Goal: Contribute content: Contribute content

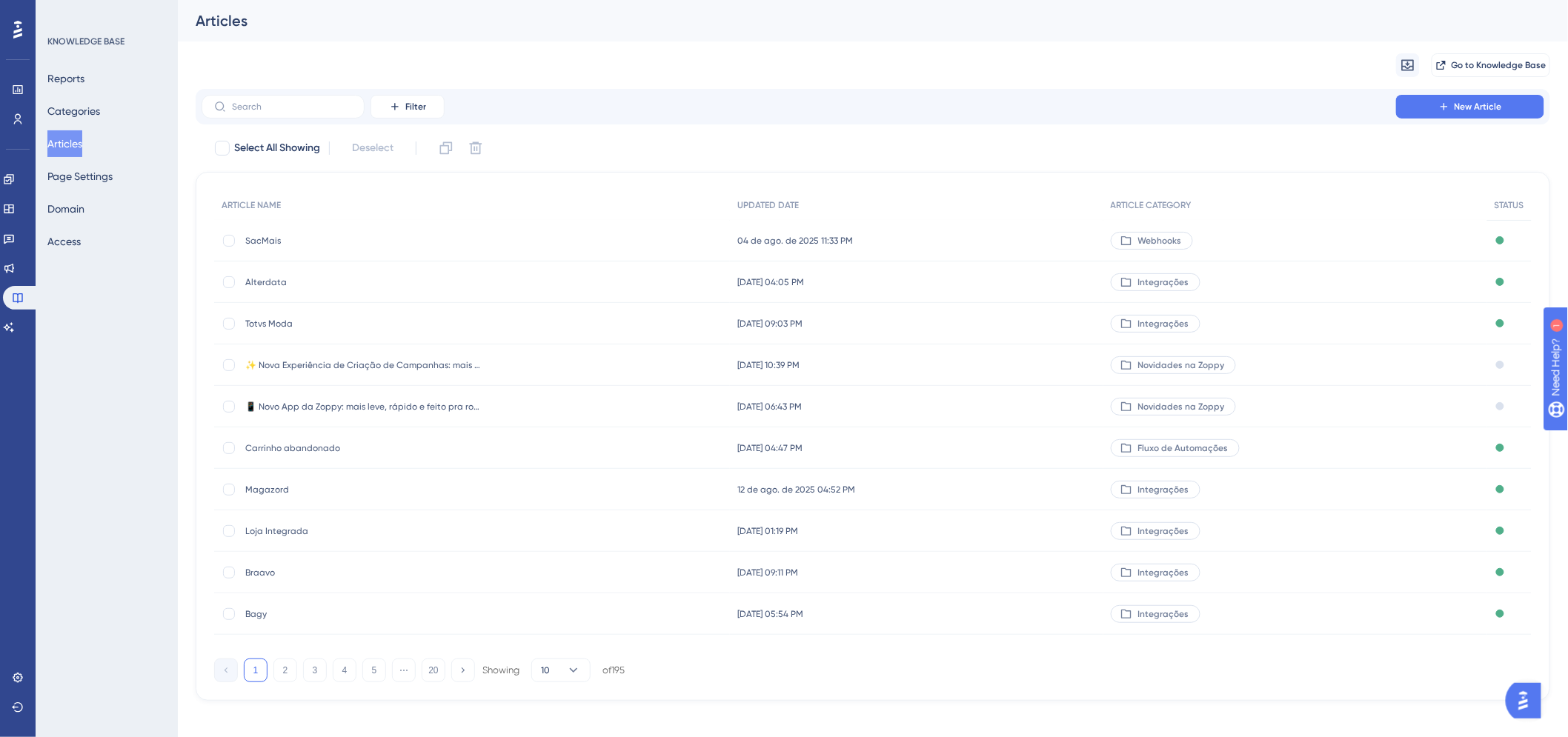
click at [265, 126] on div "Filter New Article Select All Showing Deselect ARTICLE NAME UPDATED DATE ARTICL…" at bounding box center [873, 395] width 1355 height 611
click at [274, 114] on label at bounding box center [282, 107] width 163 height 24
click at [274, 112] on input "text" at bounding box center [292, 106] width 120 height 10
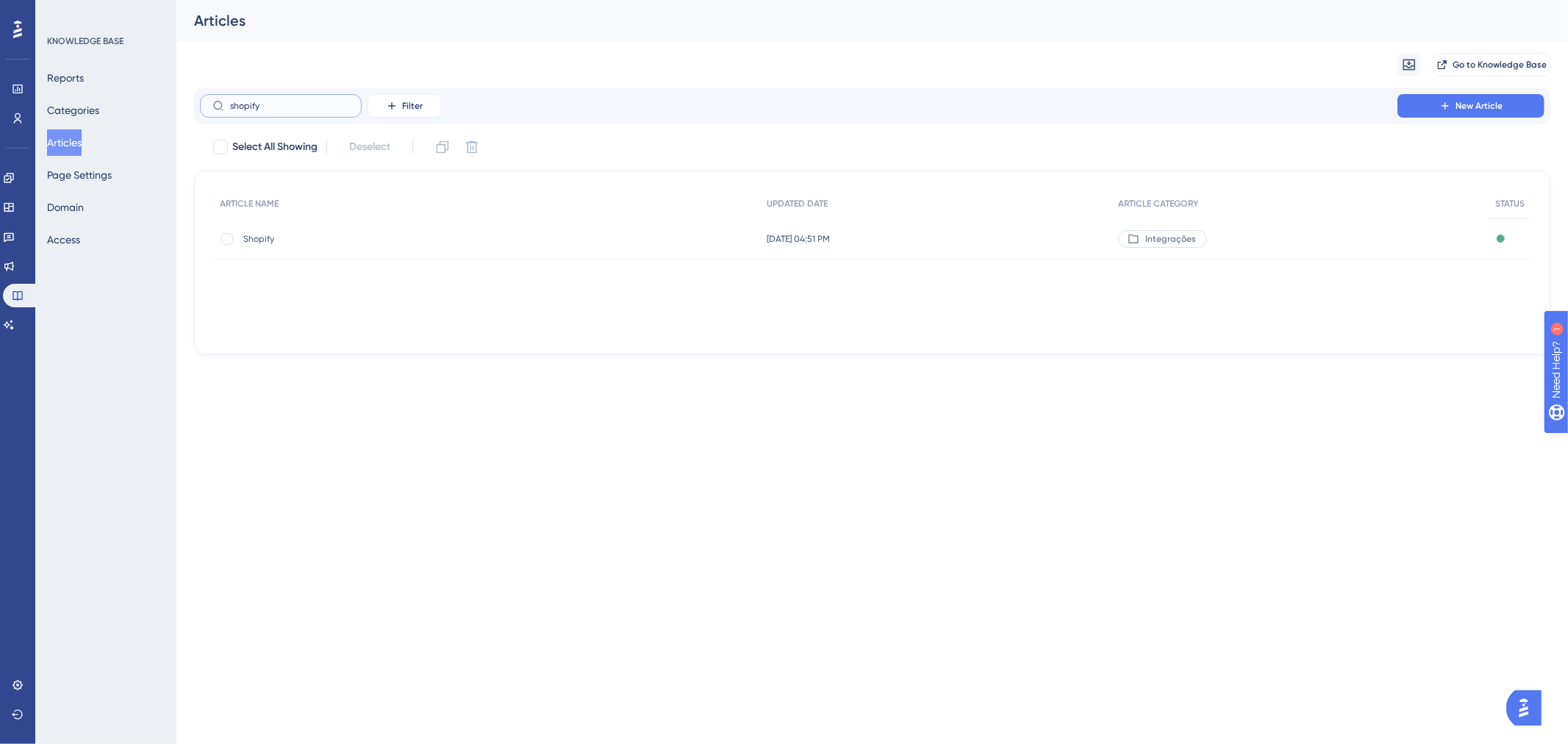
type input "shopify"
click at [298, 229] on div "Shopify Shopify" at bounding box center [360, 238] width 235 height 41
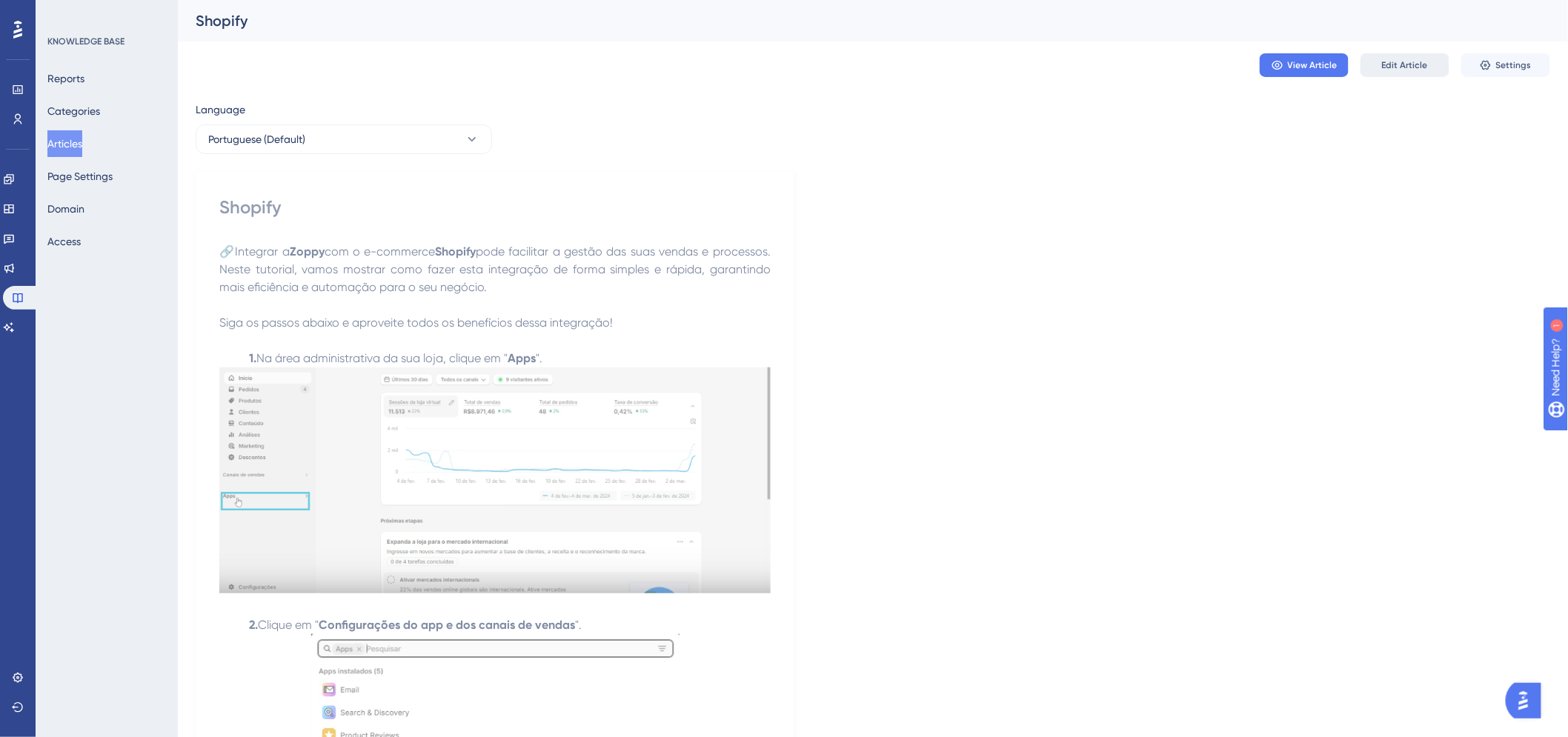
click at [1410, 67] on span "Edit Article" at bounding box center [1405, 65] width 46 height 12
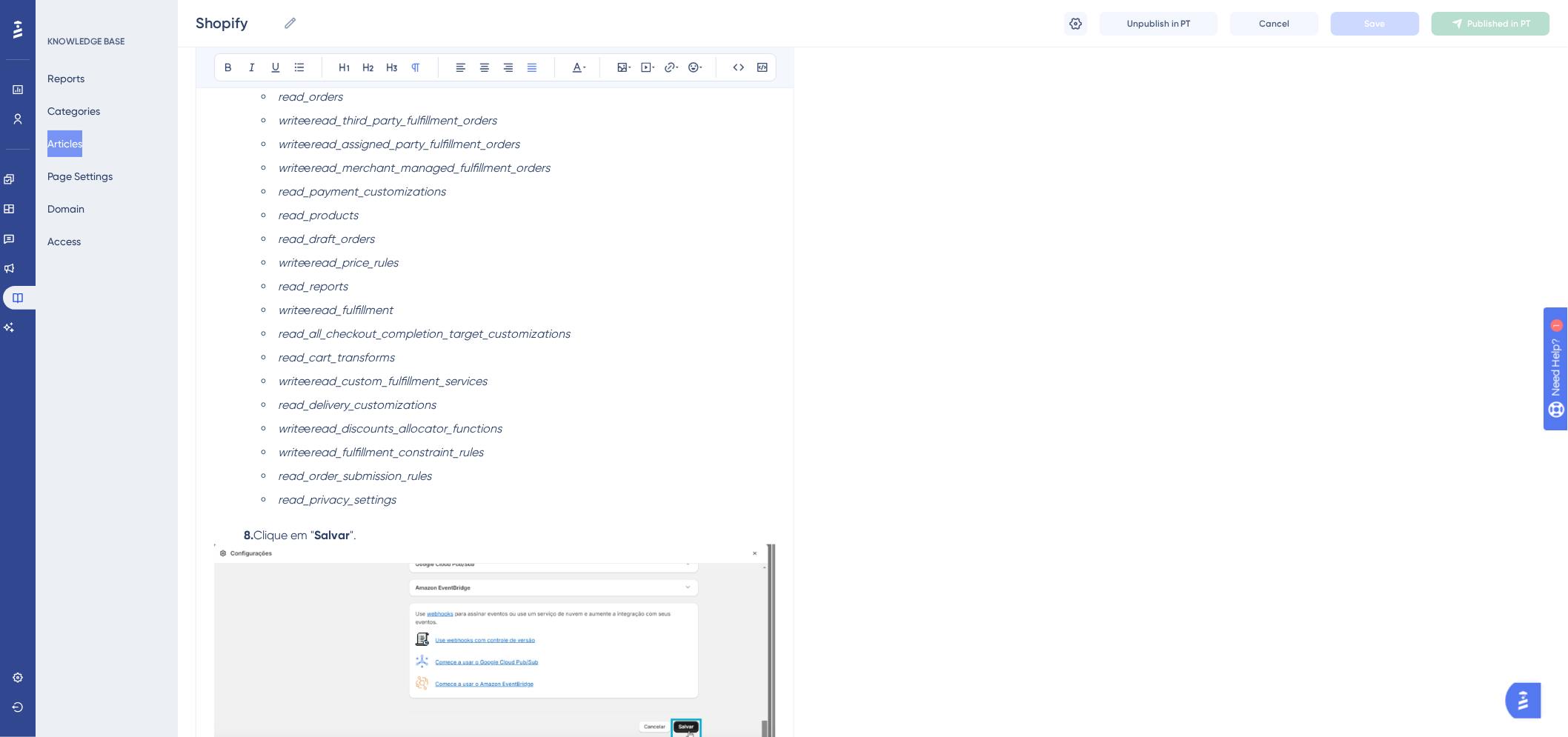
scroll to position [2535, 0]
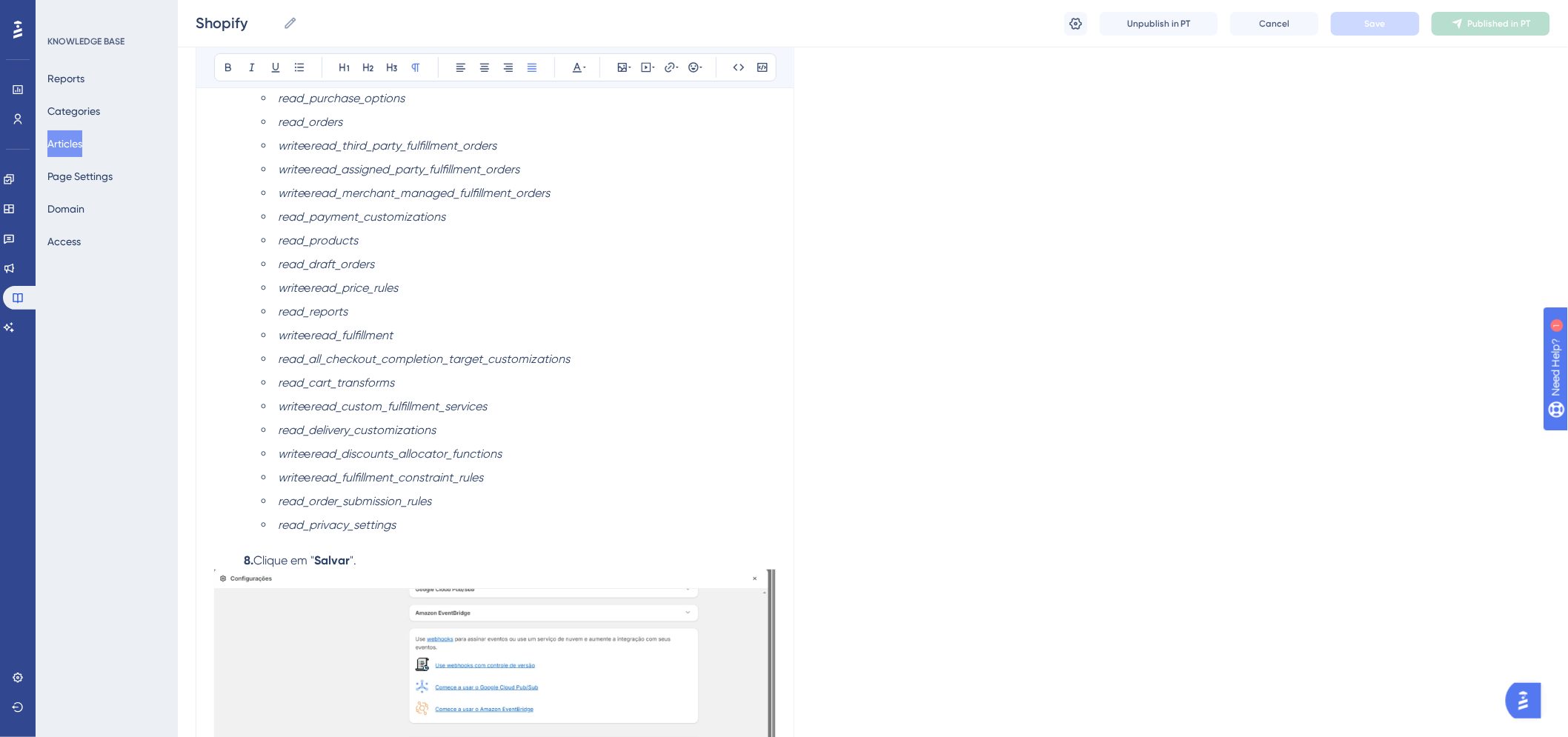
click at [1028, 425] on div "Language Portuguese (Default) Shopify Bold Italic Underline Bullet Point Headin…" at bounding box center [873, 686] width 1355 height 6254
click at [703, 359] on li "read_all_checkout_completion_target_customizations" at bounding box center [518, 359] width 514 height 18
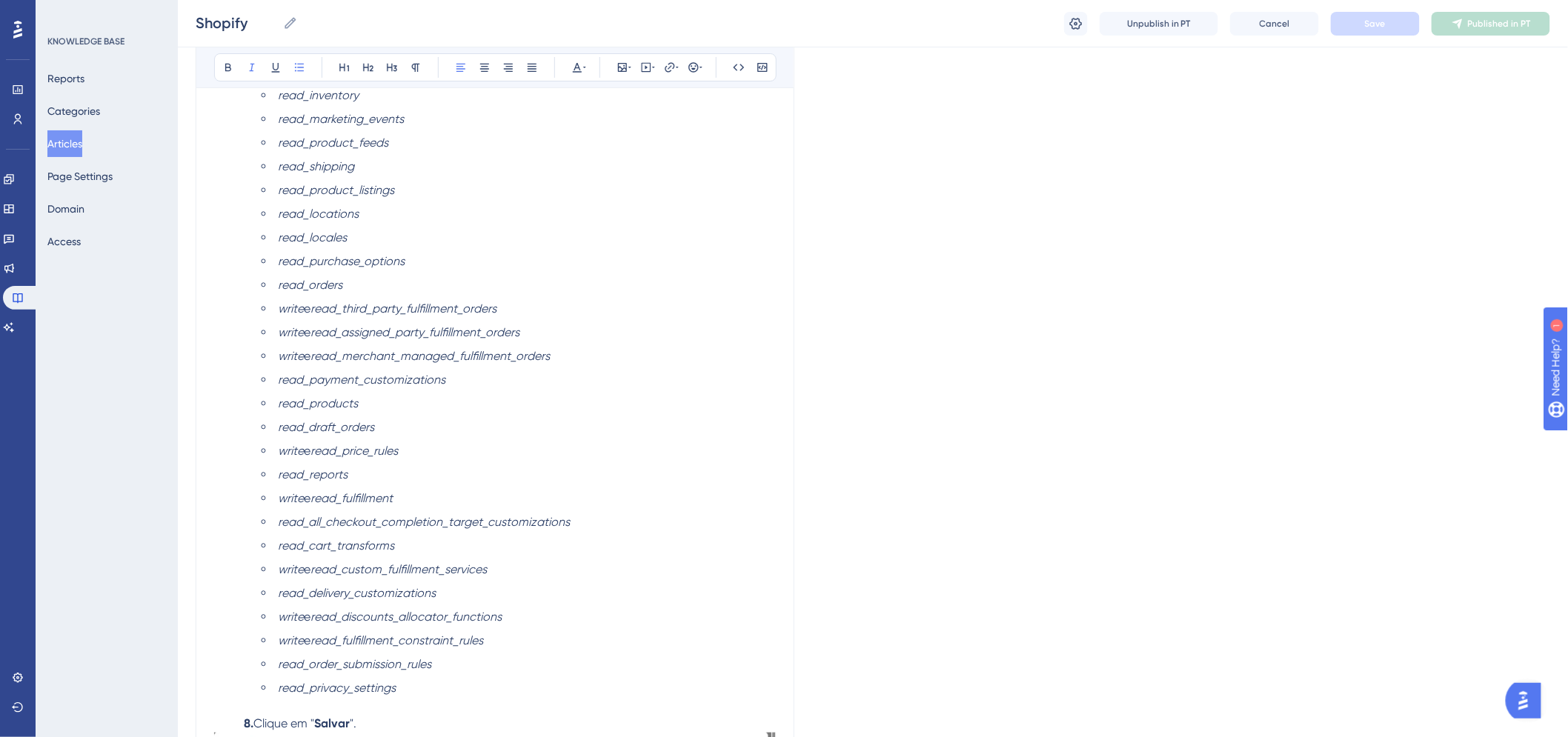
scroll to position [2371, 0]
click at [315, 341] on li "write e read_assigned_party_fulfillment_orders" at bounding box center [518, 334] width 514 height 18
drag, startPoint x: 317, startPoint y: 335, endPoint x: 538, endPoint y: 332, distance: 221.0
click at [538, 332] on li "write e read_assigned_party_fulfillment_orders" at bounding box center [518, 334] width 514 height 18
paste div
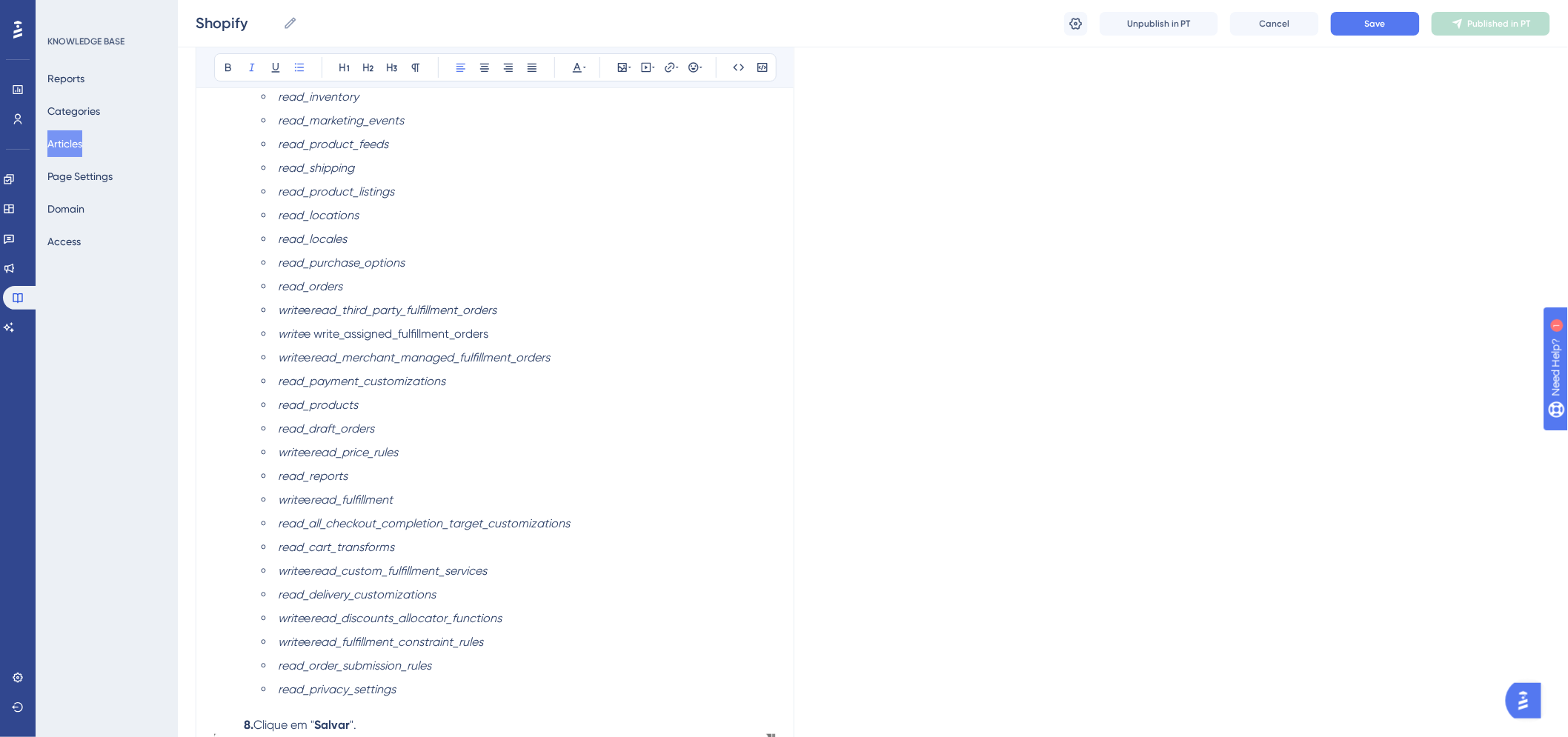
click at [324, 332] on span "write_assigned_fulfillment_orders" at bounding box center [401, 334] width 175 height 14
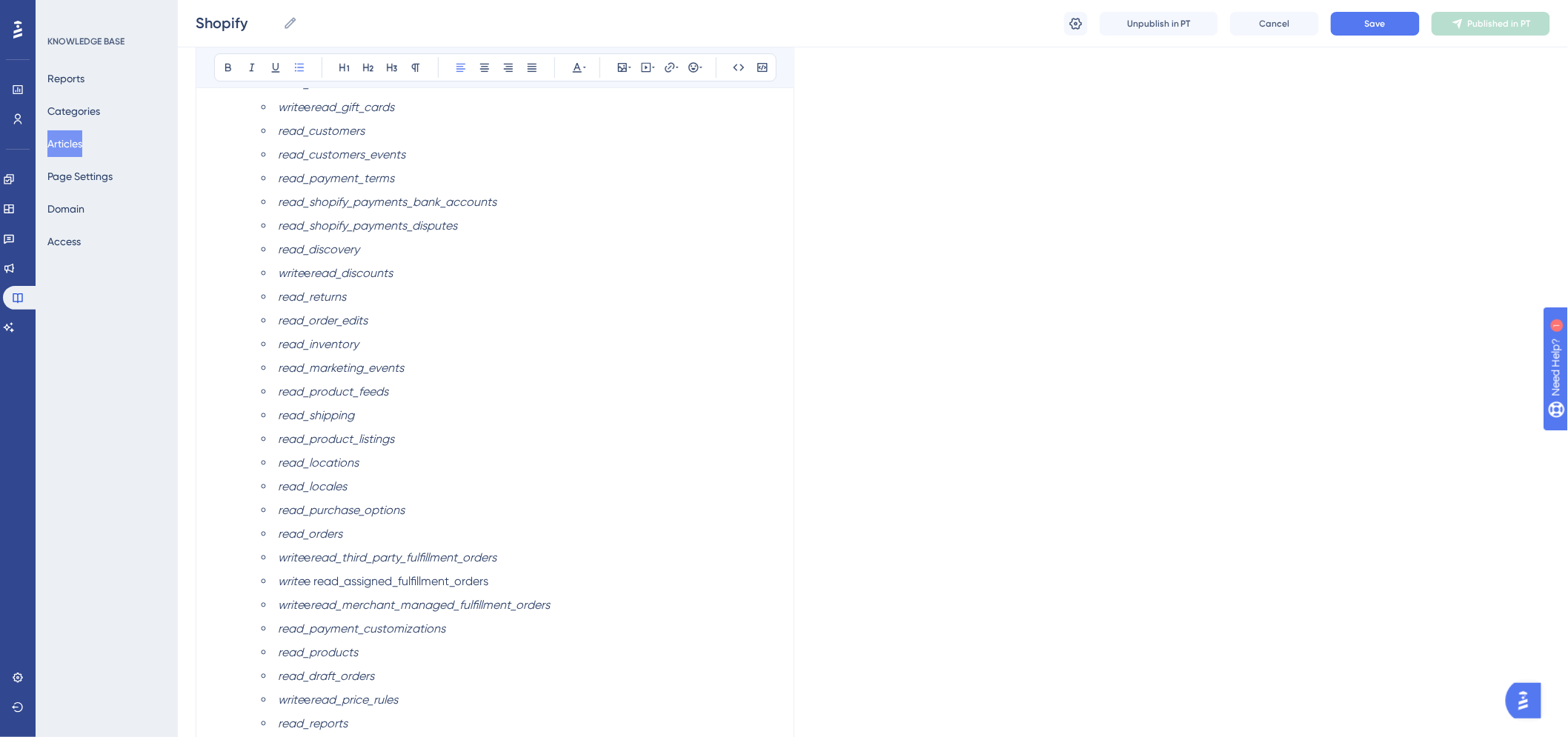
scroll to position [2206, 0]
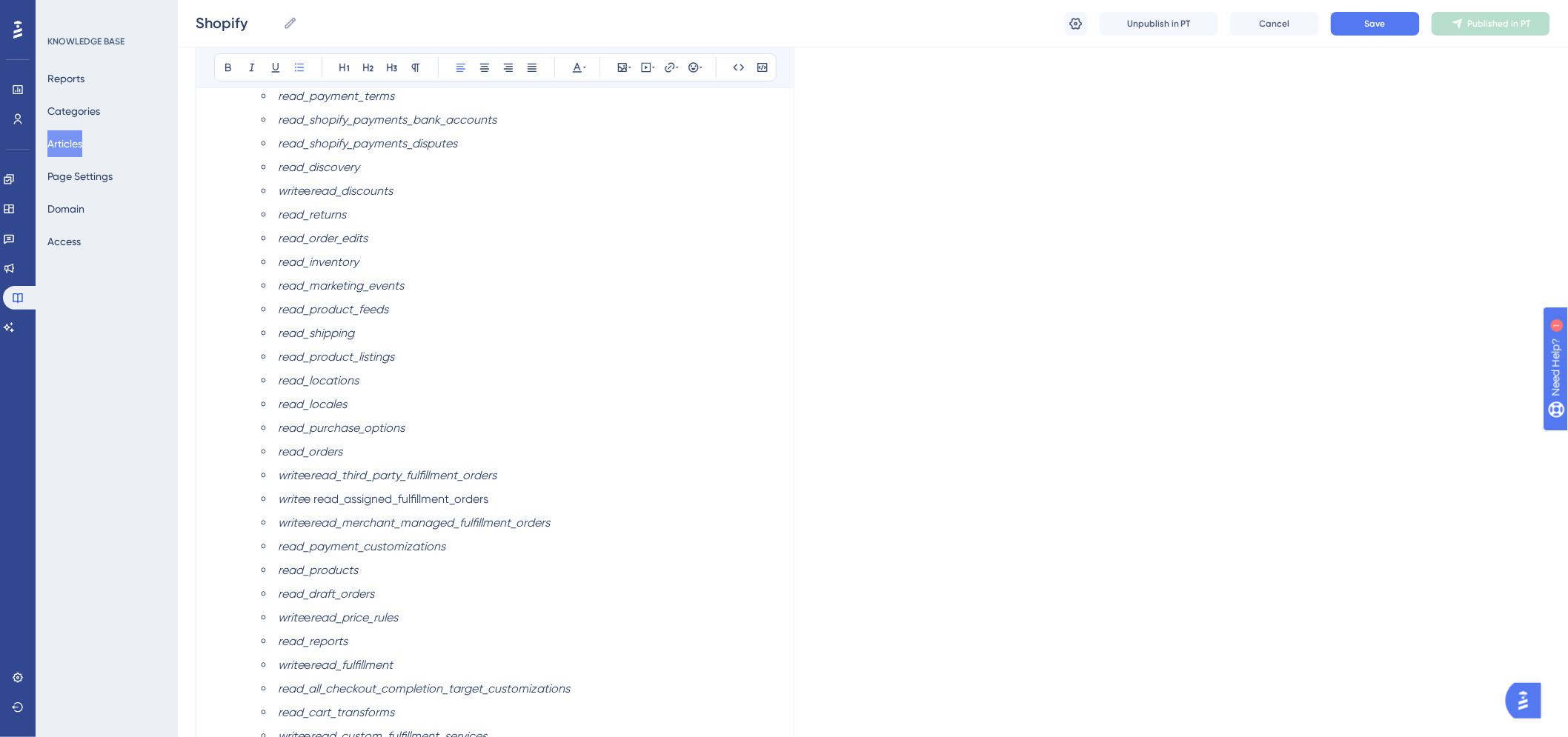
click at [457, 681] on li "read_all_checkout_completion_target_customizations" at bounding box center [518, 688] width 514 height 18
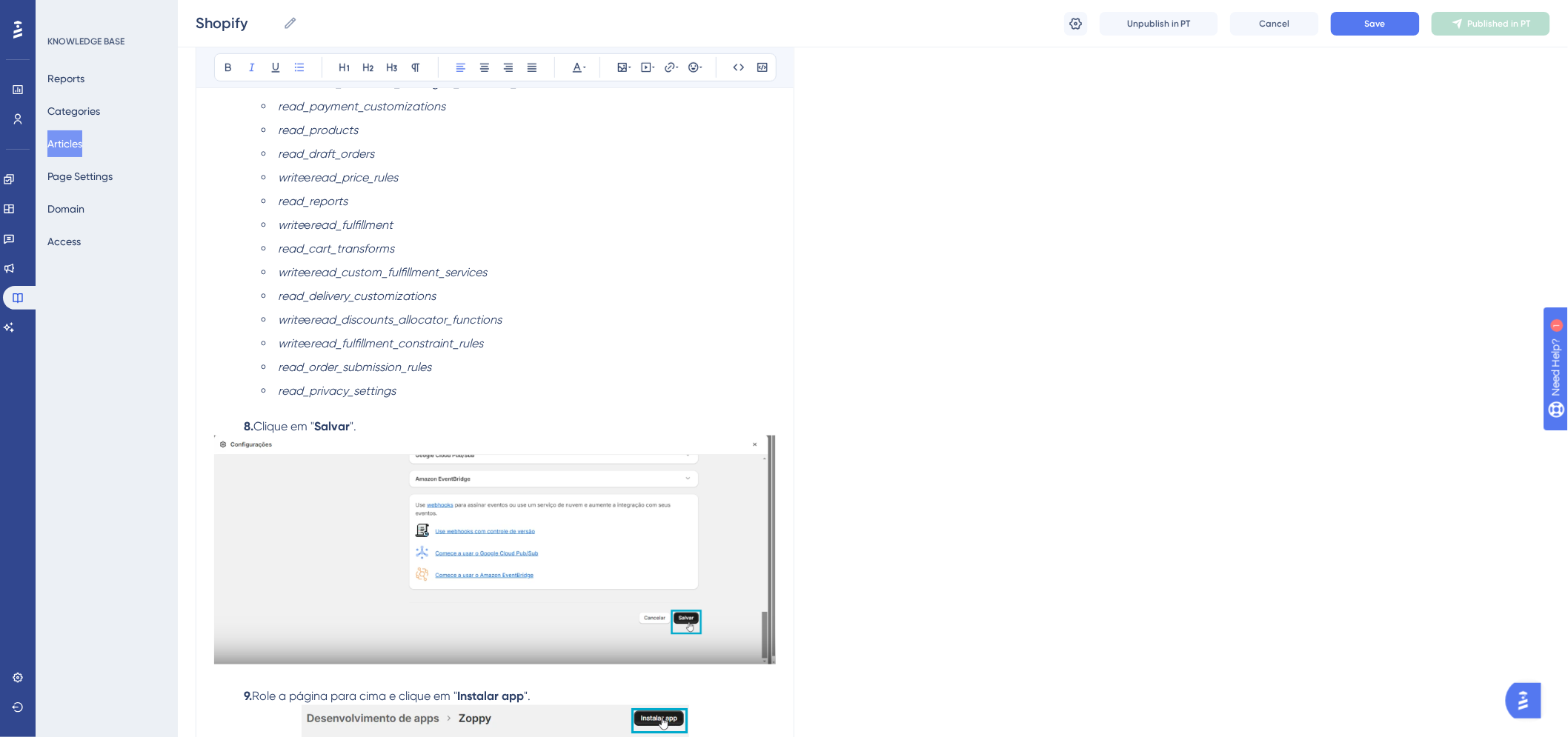
click at [329, 371] on em "read_order_submission_rules" at bounding box center [355, 366] width 153 height 14
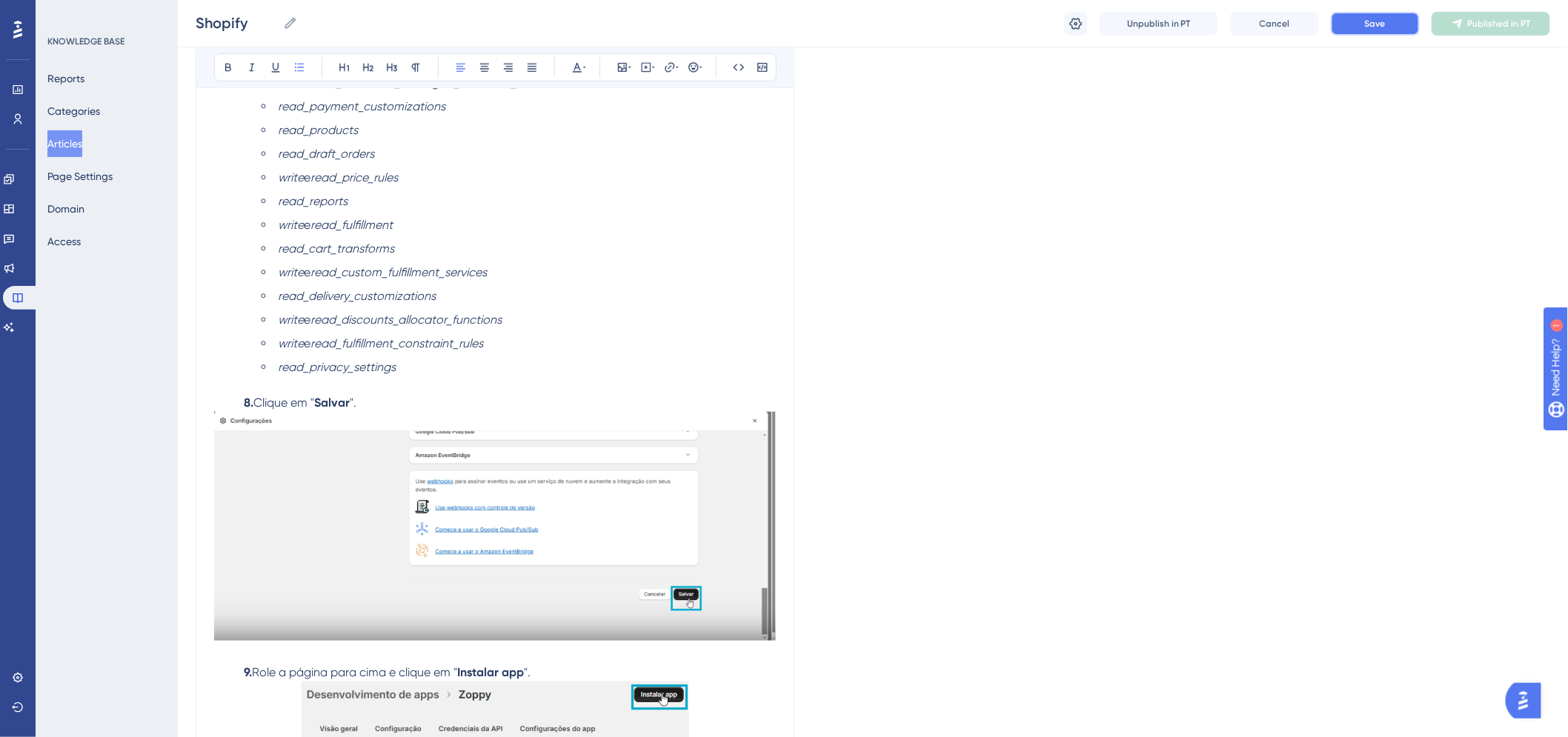
click at [1386, 18] on span "Save" at bounding box center [1375, 24] width 21 height 12
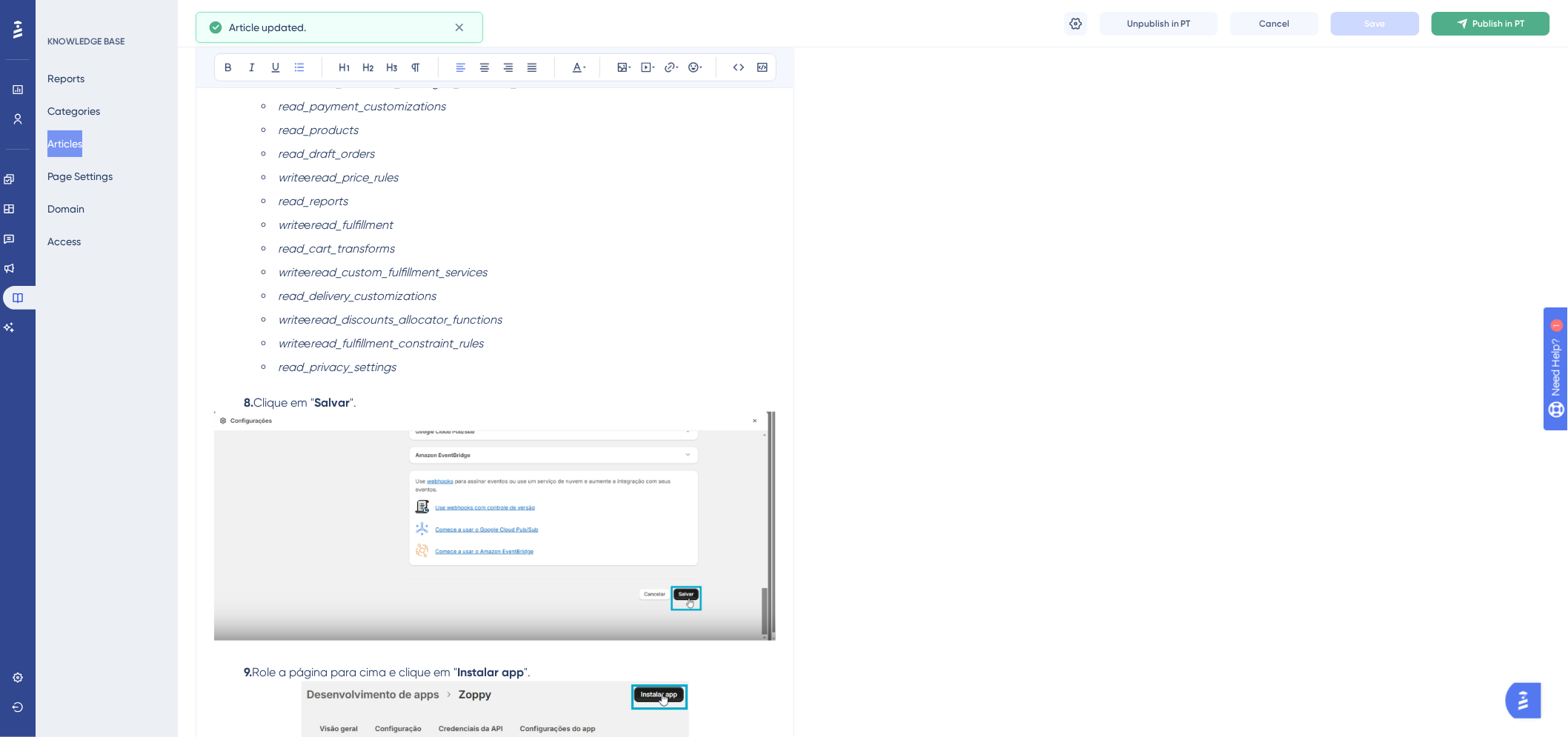
click at [1462, 32] on button "Publish in PT" at bounding box center [1490, 24] width 119 height 24
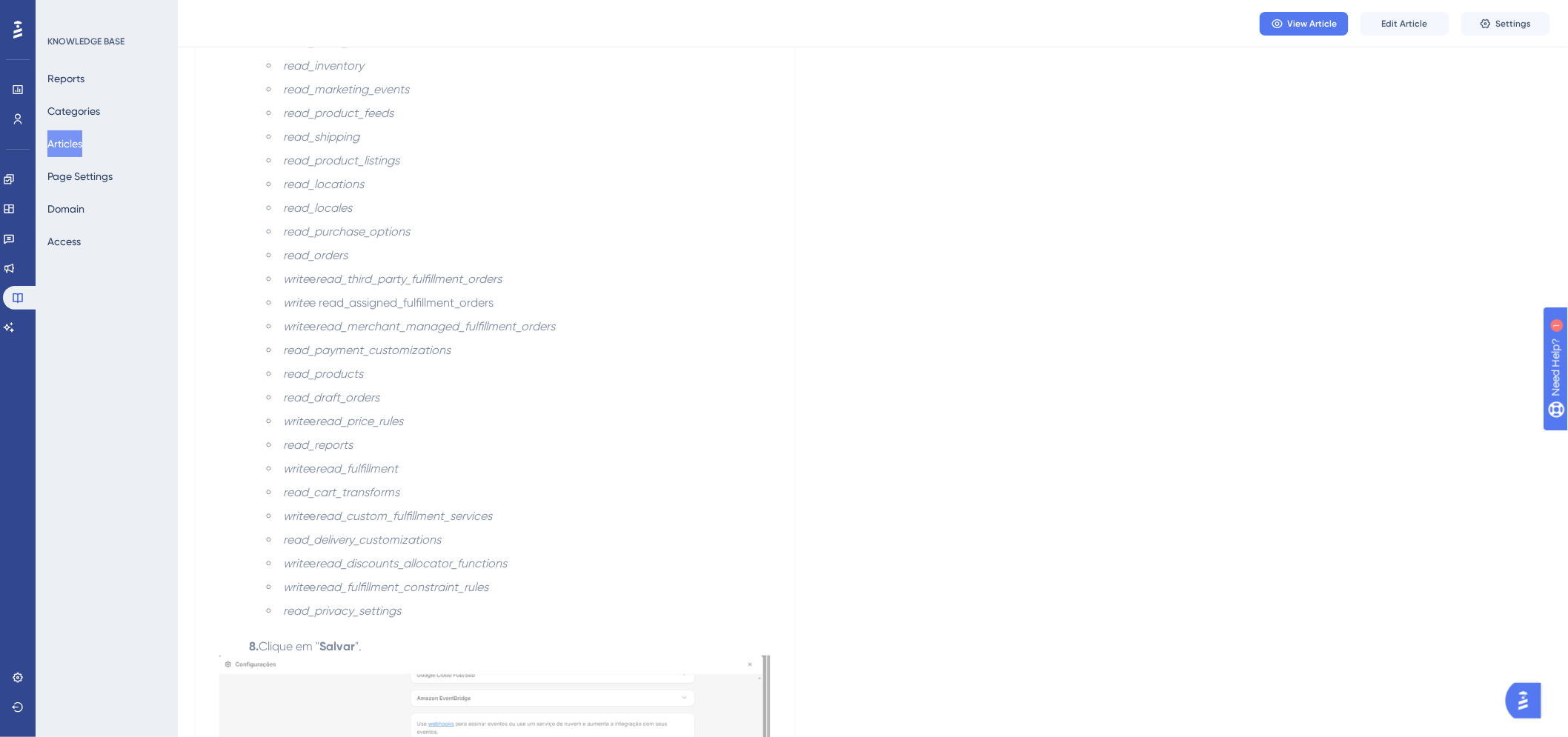
scroll to position [2152, 0]
